Goal: Information Seeking & Learning: Learn about a topic

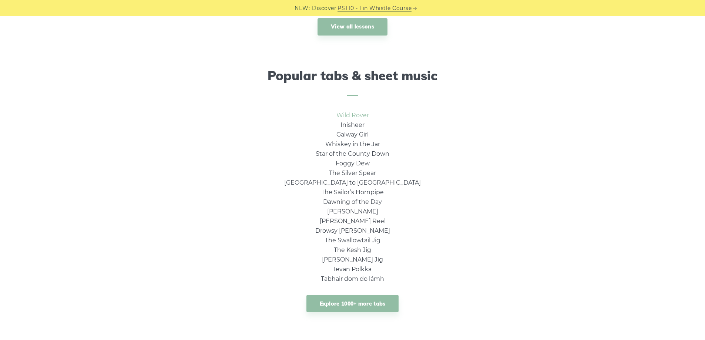
scroll to position [444, 0]
click at [360, 116] on link "Wild Rover" at bounding box center [352, 115] width 33 height 7
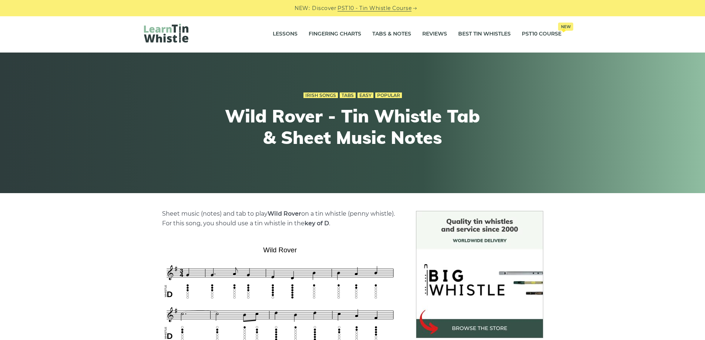
scroll to position [0, 0]
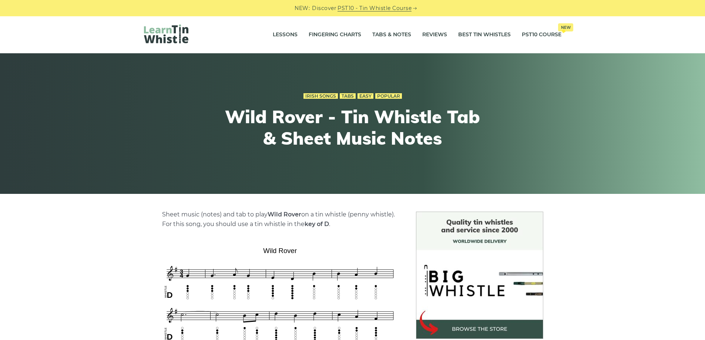
click at [388, 8] on link "PST10 - Tin Whistle Course" at bounding box center [374, 8] width 74 height 9
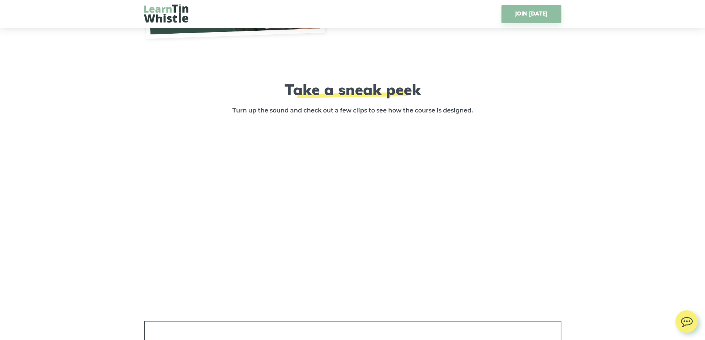
scroll to position [1034, 0]
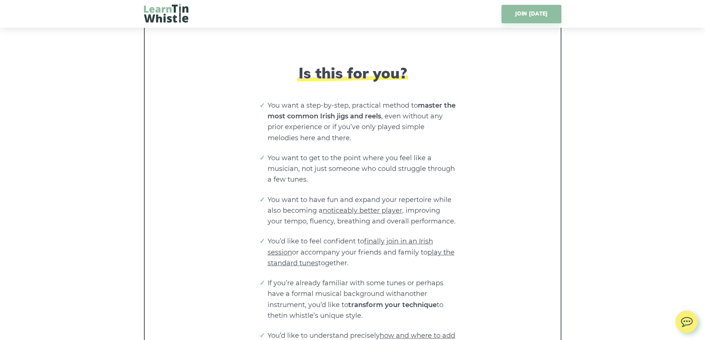
scroll to position [1328, 0]
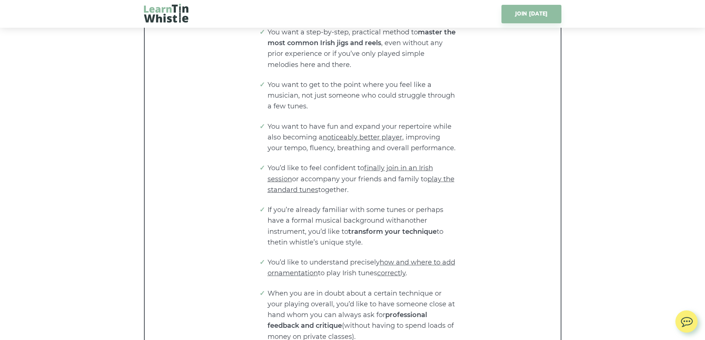
scroll to position [1402, 0]
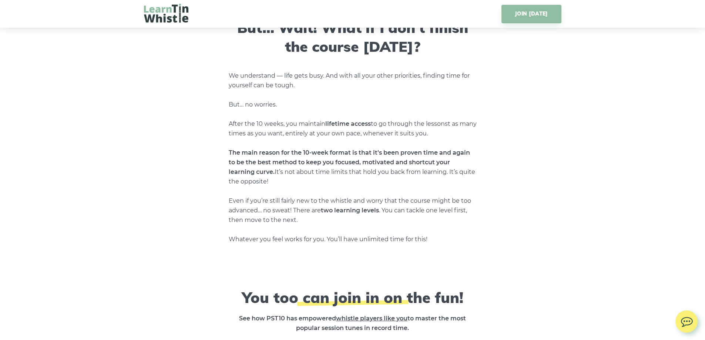
scroll to position [2730, 0]
click at [64, 118] on div "In Just 10 Weeks or Less… Get the Most Popular Irish Session Tunes Under Your B…" at bounding box center [352, 66] width 705 height 5536
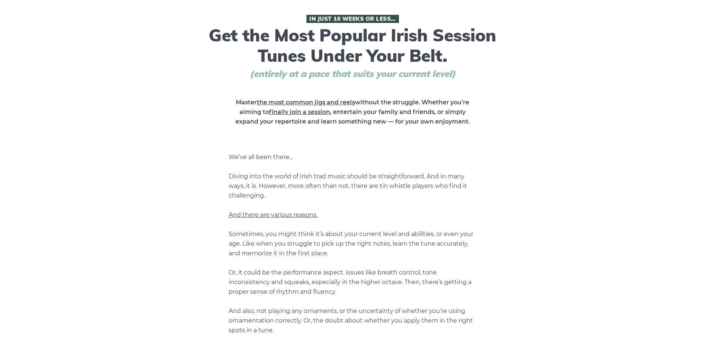
scroll to position [0, 0]
